Goal: Task Accomplishment & Management: Use online tool/utility

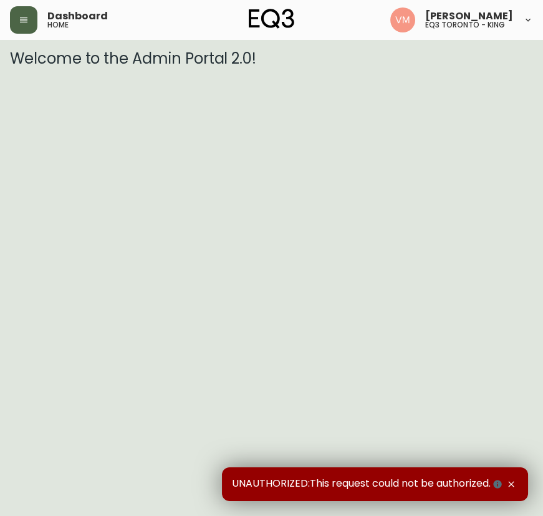
click at [17, 18] on button "button" at bounding box center [23, 19] width 27 height 27
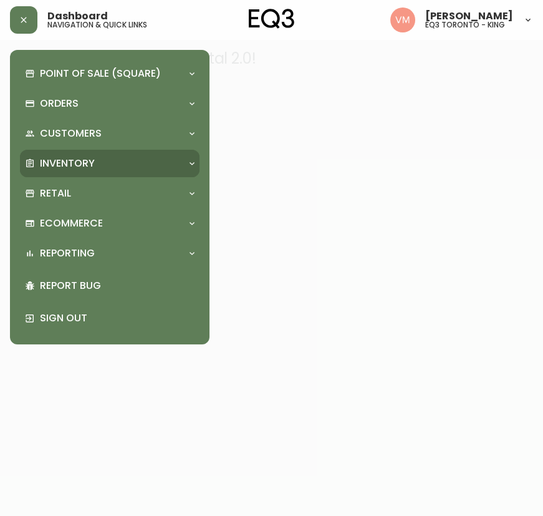
click at [57, 158] on p "Inventory" at bounding box center [67, 164] width 55 height 14
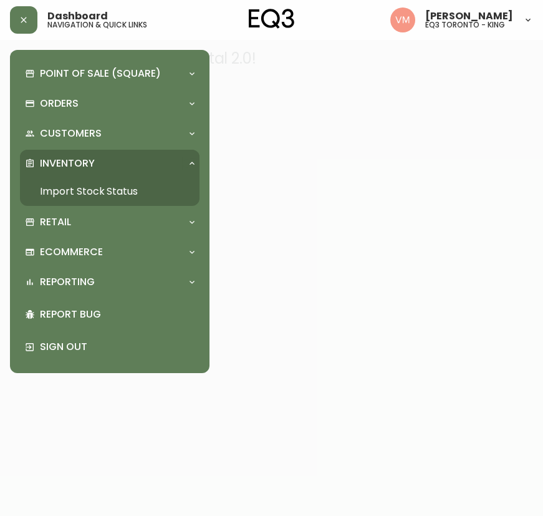
click at [74, 195] on link "Import Stock Status" at bounding box center [110, 191] width 180 height 29
